Goal: Task Accomplishment & Management: Use online tool/utility

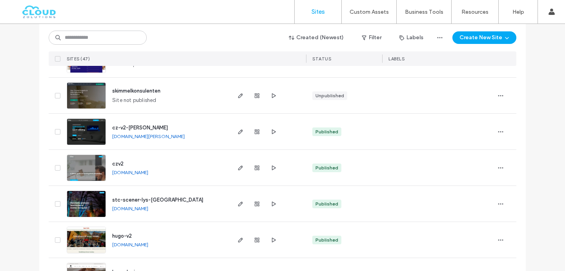
scroll to position [79, 0]
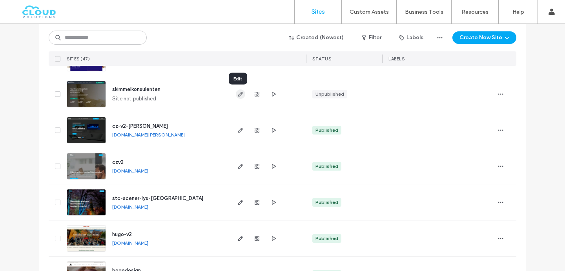
click at [238, 96] on icon "button" at bounding box center [240, 94] width 6 height 6
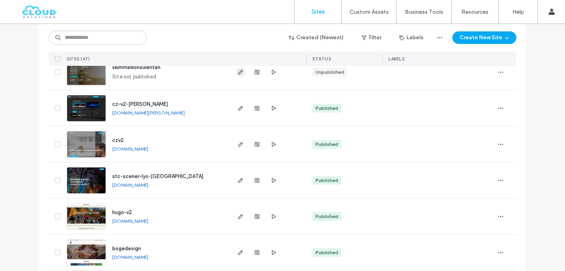
scroll to position [0, 0]
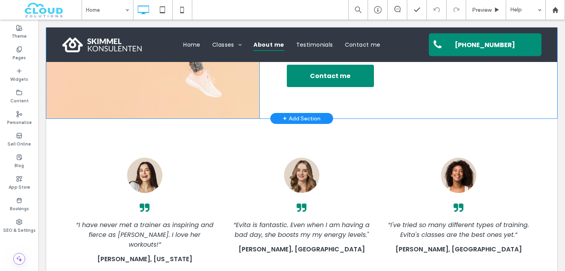
scroll to position [1326, 0]
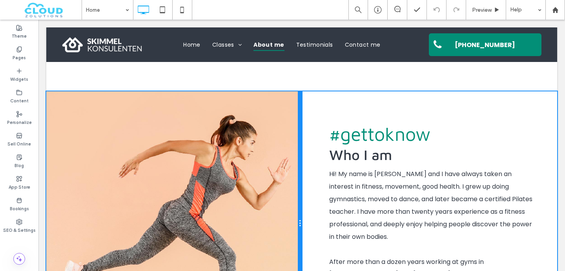
drag, startPoint x: 258, startPoint y: 123, endPoint x: 314, endPoint y: 123, distance: 55.3
click at [314, 123] on div "Click To Paste #gettoknow Who I am Hi! My name is Evita and I have always taken…" at bounding box center [301, 223] width 511 height 265
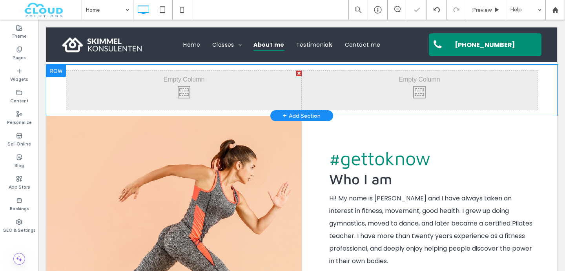
scroll to position [1290, 0]
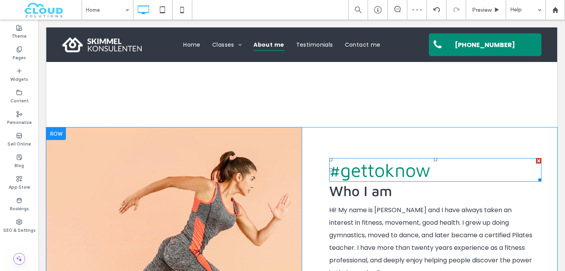
click at [345, 159] on span "#gettoknow" at bounding box center [379, 170] width 101 height 22
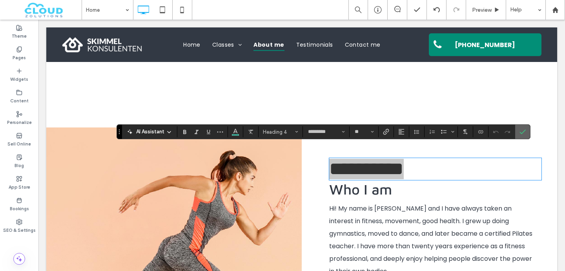
click at [520, 128] on span "Confirm" at bounding box center [522, 132] width 4 height 14
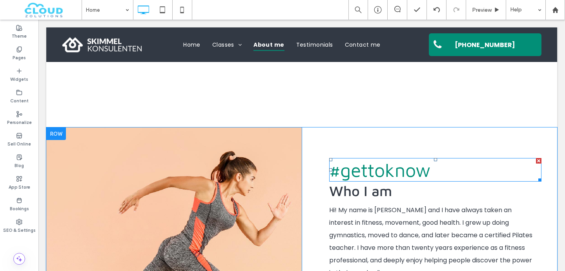
click at [537, 158] on div at bounding box center [538, 160] width 5 height 5
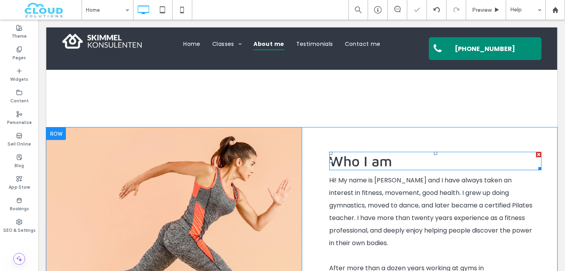
click at [378, 153] on span "Who I am" at bounding box center [360, 161] width 63 height 17
type input "*********"
type input "**"
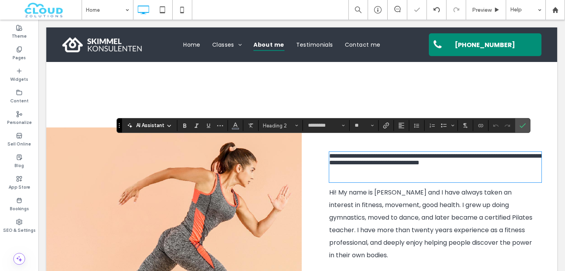
scroll to position [0, 0]
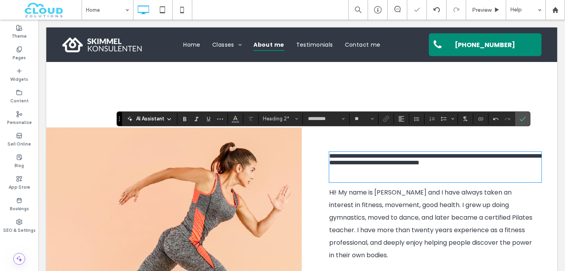
type input "*******"
type input "**"
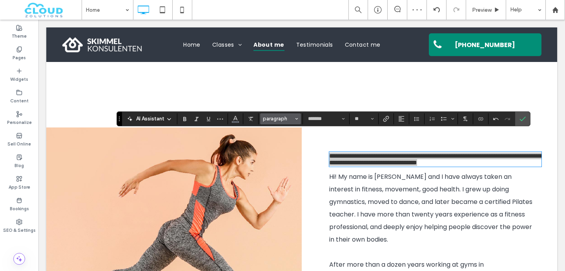
click at [275, 117] on span "paragraph" at bounding box center [278, 119] width 31 height 6
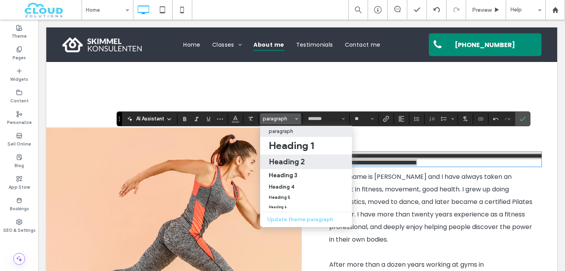
click at [302, 166] on label "Heading 2" at bounding box center [306, 162] width 92 height 15
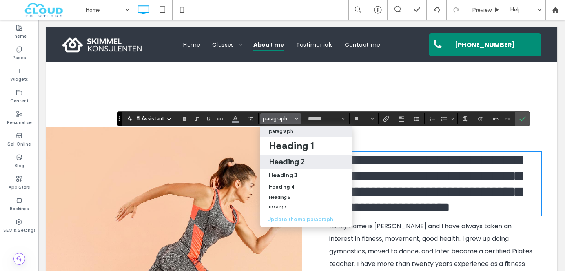
type input "*********"
type input "**"
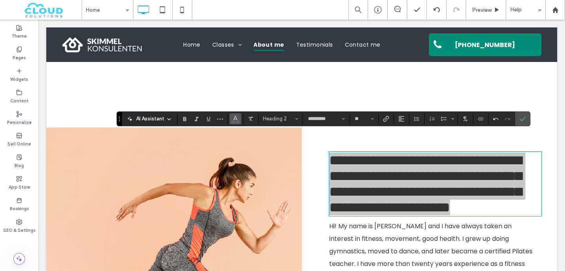
click at [232, 120] on icon "Color" at bounding box center [235, 118] width 6 height 6
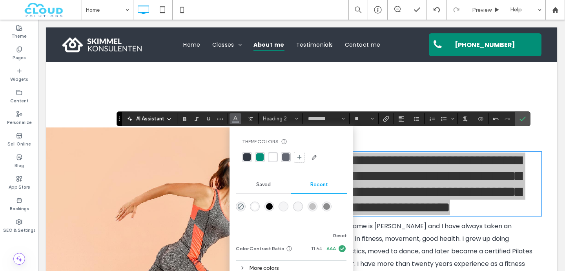
click at [255, 159] on div "rgba(2, 143, 119, 1)" at bounding box center [260, 157] width 10 height 10
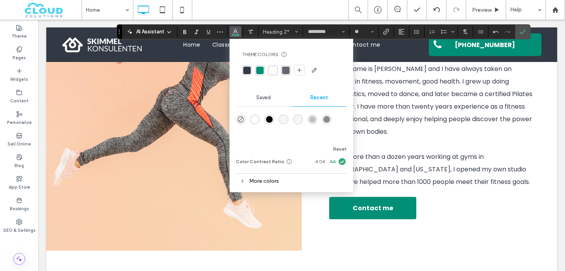
click at [405, 138] on p "Hi! My name is Evita and I have always taken an interest in fitness, movement, …" at bounding box center [432, 100] width 207 height 75
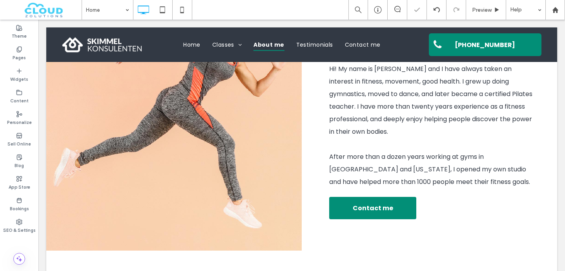
scroll to position [1300, 0]
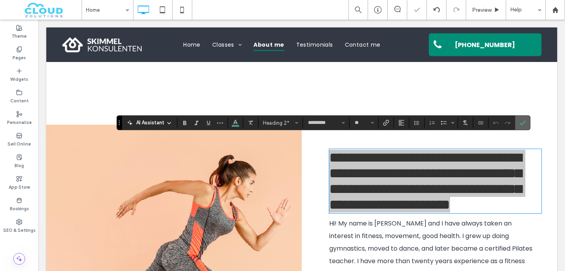
click at [530, 119] on section at bounding box center [522, 123] width 15 height 14
click at [528, 120] on label "Confirm" at bounding box center [523, 123] width 12 height 14
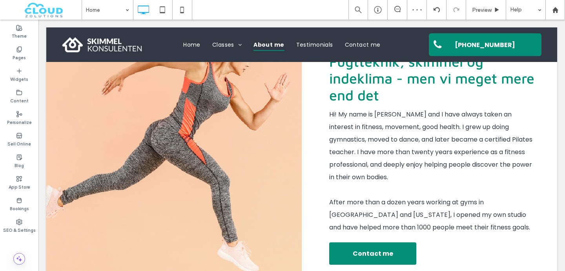
scroll to position [1459, 0]
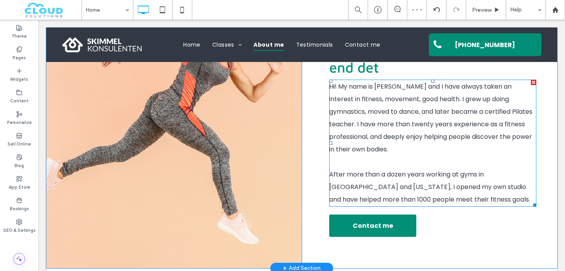
click at [468, 156] on p at bounding box center [432, 162] width 207 height 13
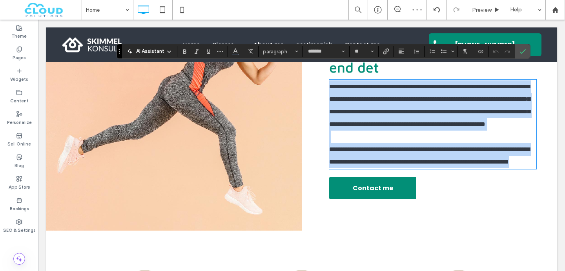
scroll to position [0, 0]
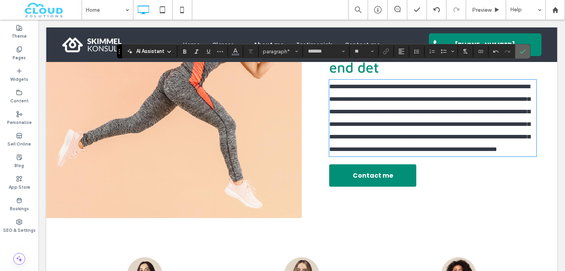
click at [521, 49] on icon "Confirm" at bounding box center [523, 51] width 6 height 6
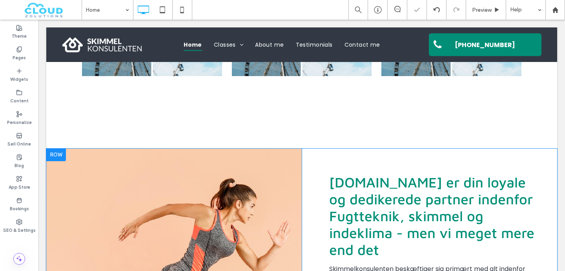
scroll to position [1315, 0]
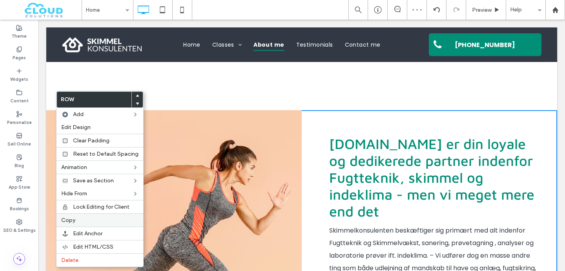
click at [86, 219] on label "Copy" at bounding box center [99, 220] width 77 height 7
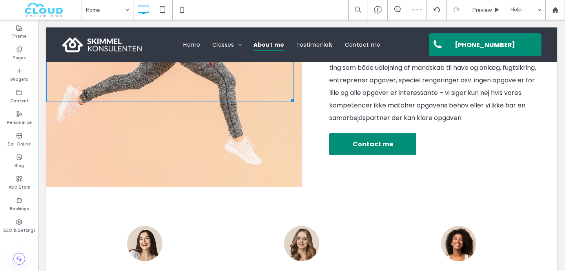
scroll to position [1552, 0]
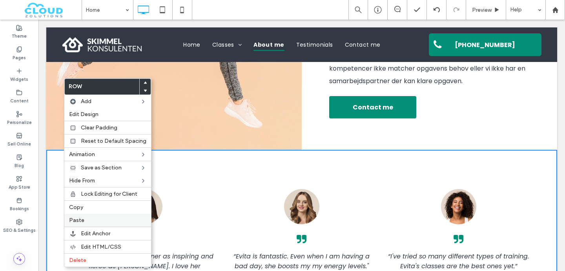
click at [77, 222] on span "Paste" at bounding box center [76, 220] width 15 height 7
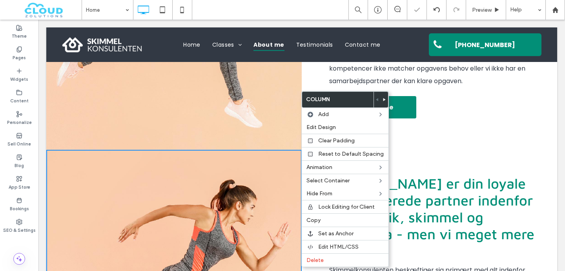
click at [245, 175] on div at bounding box center [170, 246] width 248 height 192
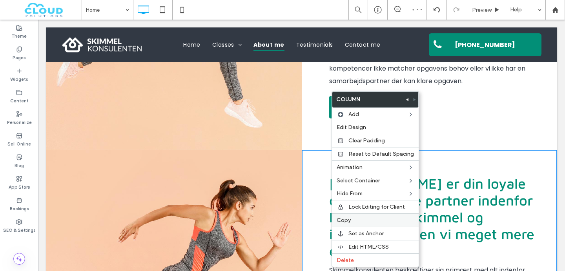
click at [347, 221] on span "Copy" at bounding box center [344, 220] width 14 height 7
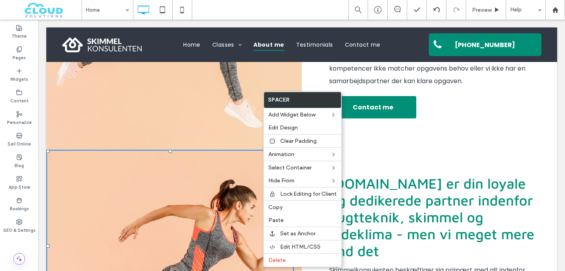
click at [205, 160] on div at bounding box center [170, 246] width 248 height 192
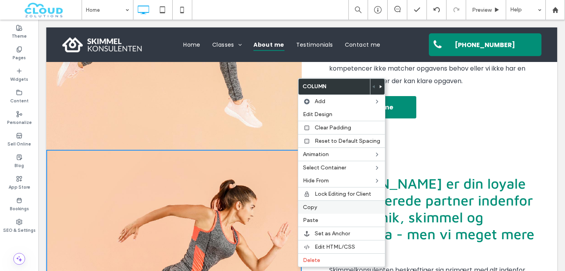
click at [315, 205] on span "Copy" at bounding box center [310, 207] width 14 height 7
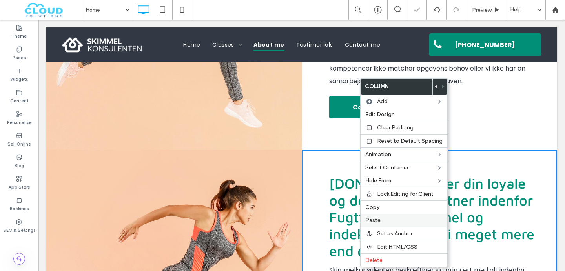
click at [376, 219] on span "Paste" at bounding box center [372, 220] width 15 height 7
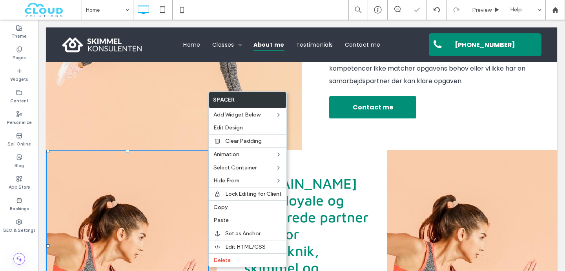
click at [172, 170] on div at bounding box center [127, 246] width 162 height 192
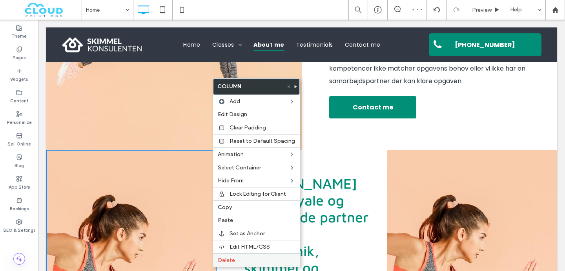
click at [235, 259] on label "Delete" at bounding box center [256, 260] width 77 height 7
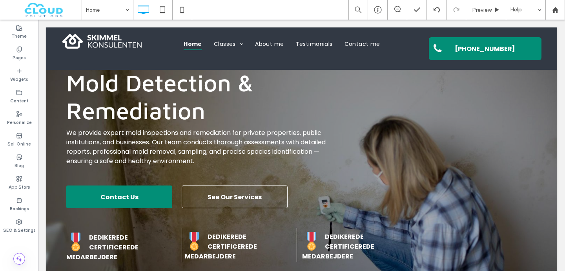
scroll to position [0, 0]
